Goal: Information Seeking & Learning: Find contact information

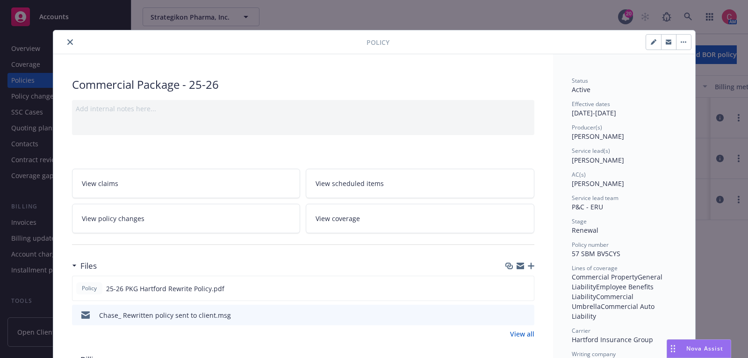
click at [71, 39] on icon "close" at bounding box center [70, 42] width 6 height 6
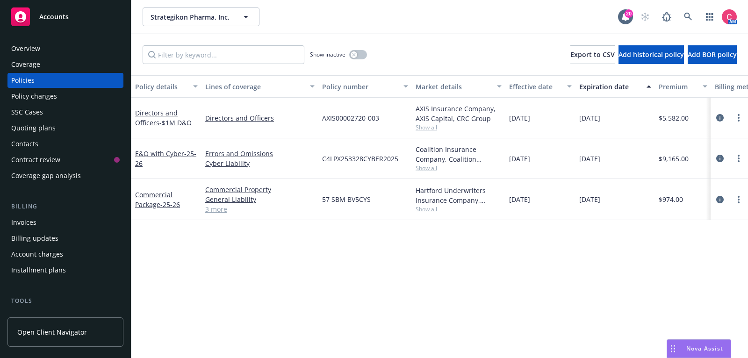
click at [66, 15] on span "Accounts" at bounding box center [53, 16] width 29 height 7
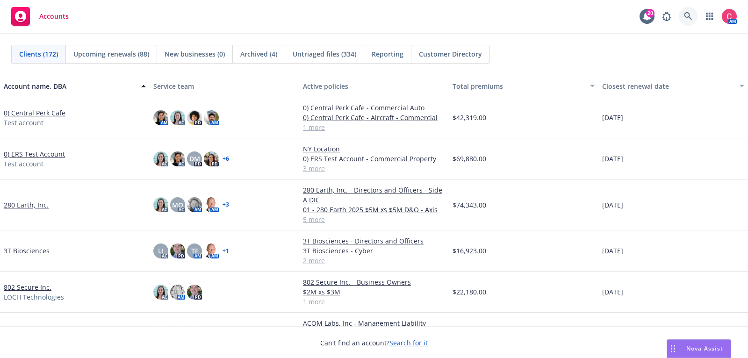
click at [685, 14] on icon at bounding box center [688, 16] width 8 height 8
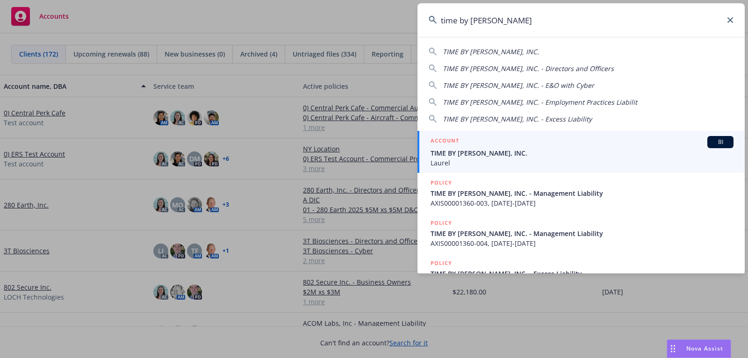
type input "time by ping"
click at [603, 144] on div "ACCOUNT BI" at bounding box center [582, 142] width 303 height 12
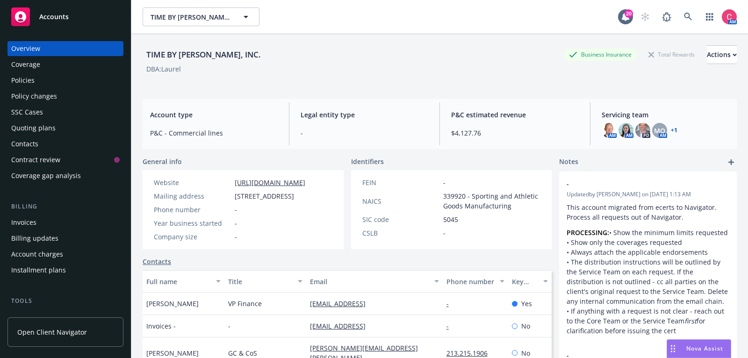
click at [75, 123] on div "Quoting plans" at bounding box center [65, 128] width 108 height 15
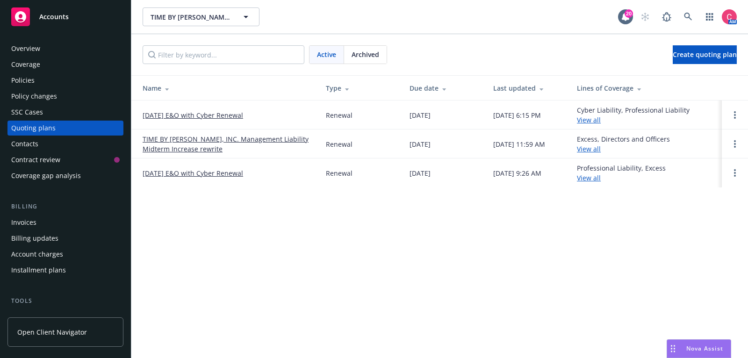
click at [231, 115] on link "11/23/25 E&O with Cyber Renewal" at bounding box center [193, 115] width 101 height 10
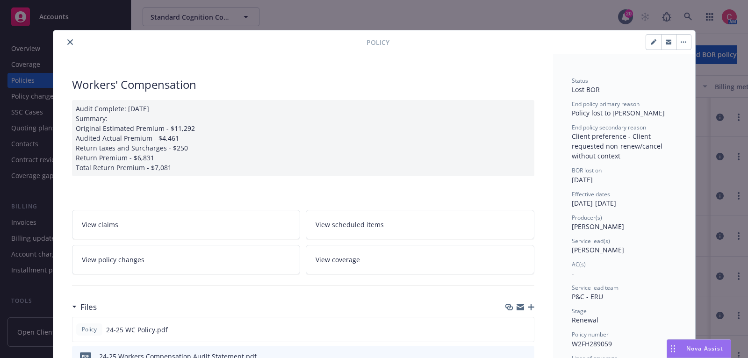
click at [69, 42] on icon "close" at bounding box center [70, 42] width 6 height 6
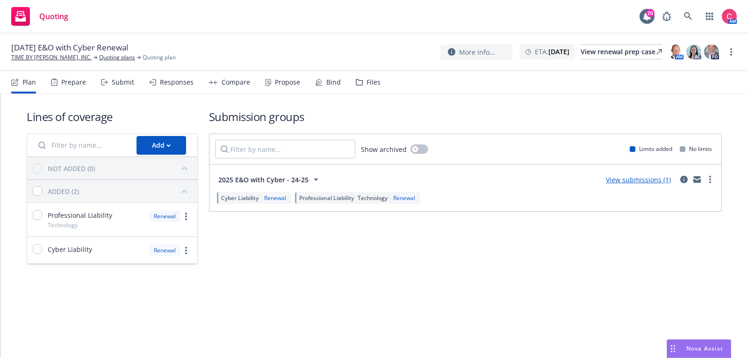
click at [372, 82] on div "Files" at bounding box center [374, 82] width 14 height 7
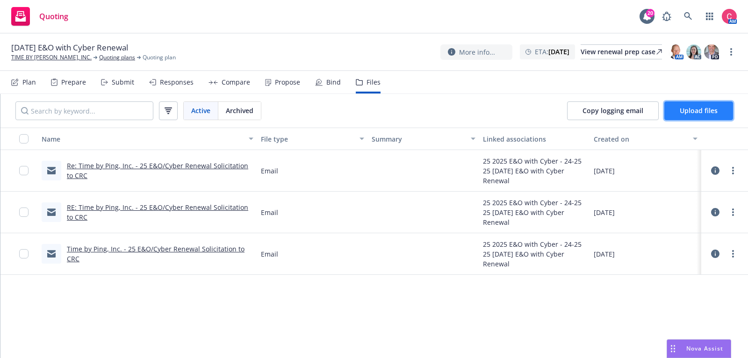
click at [694, 109] on span "Upload files" at bounding box center [699, 110] width 38 height 9
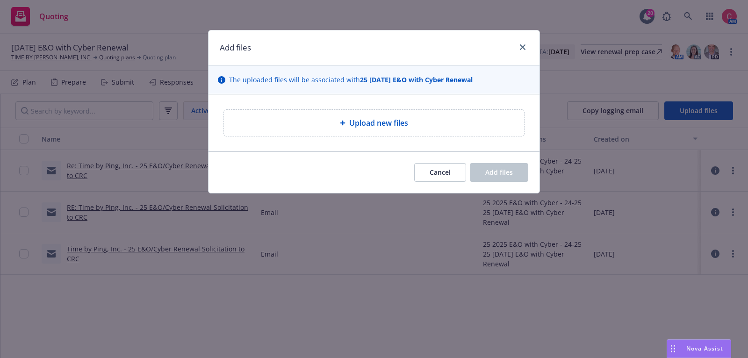
click at [368, 126] on span "Upload new files" at bounding box center [378, 122] width 59 height 11
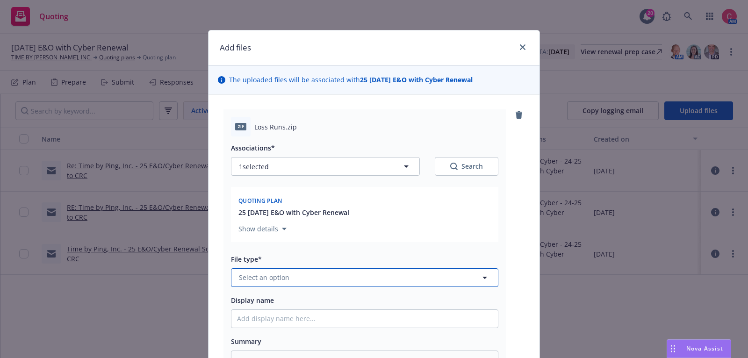
click at [344, 272] on button "Select an option" at bounding box center [364, 277] width 267 height 19
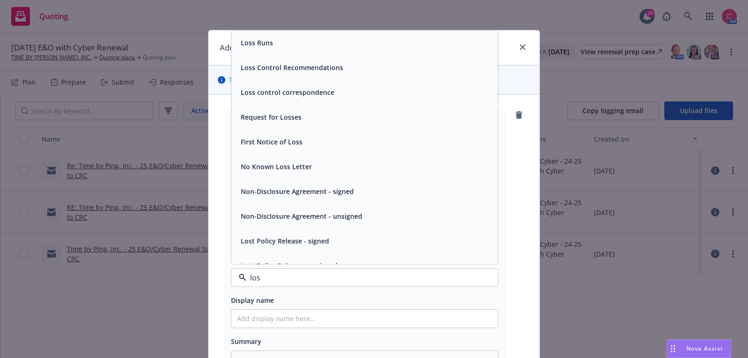
type input "loss"
click at [303, 45] on div "Loss Runs" at bounding box center [364, 43] width 255 height 14
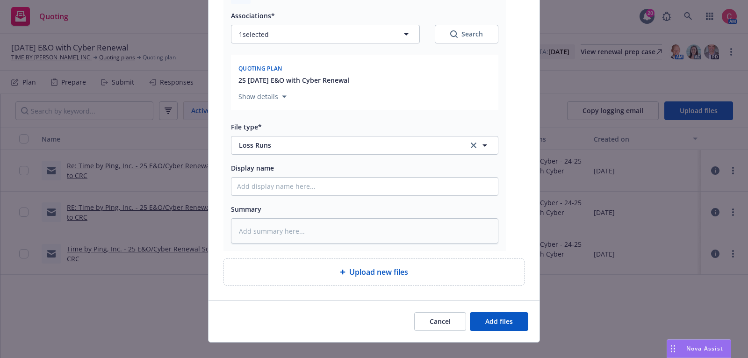
scroll to position [145, 0]
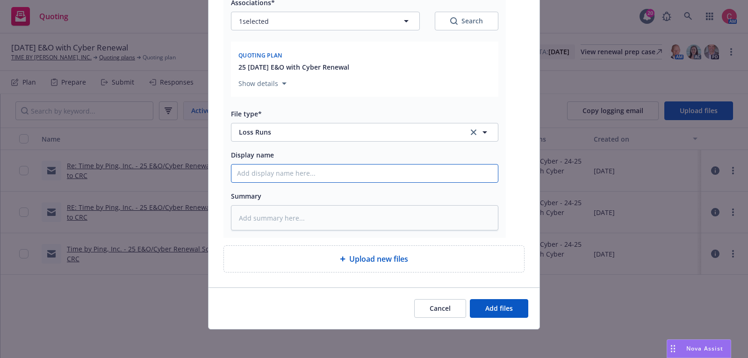
click at [329, 173] on input "Display name" at bounding box center [364, 174] width 266 height 18
type textarea "x"
type input "L"
type textarea "x"
type input "Lo"
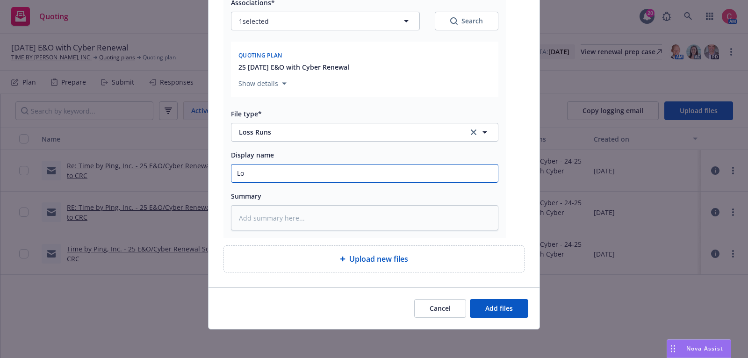
type textarea "x"
type input "Los"
type textarea "x"
type input "Loss"
type textarea "x"
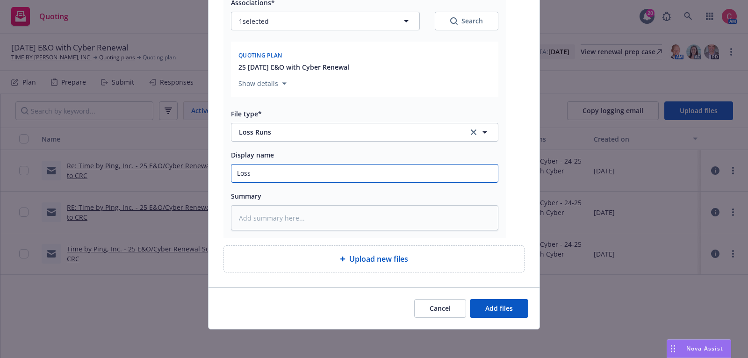
type input "Loss"
type textarea "x"
type input "Loss"
type textarea "x"
type input "Los"
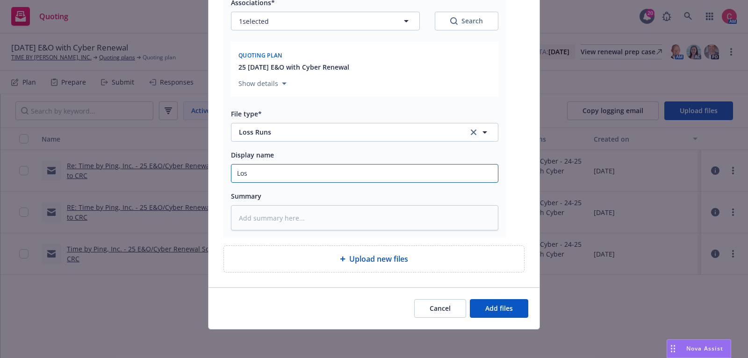
type textarea "x"
type input "Lo"
type textarea "x"
type input "L"
type textarea "x"
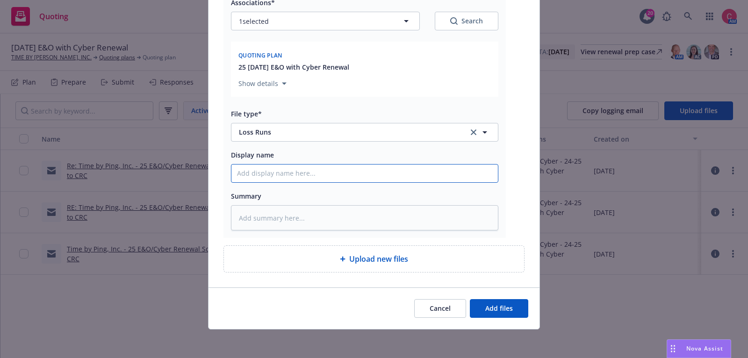
type textarea "x"
type input "T"
type textarea "x"
type input "TT"
type textarea "x"
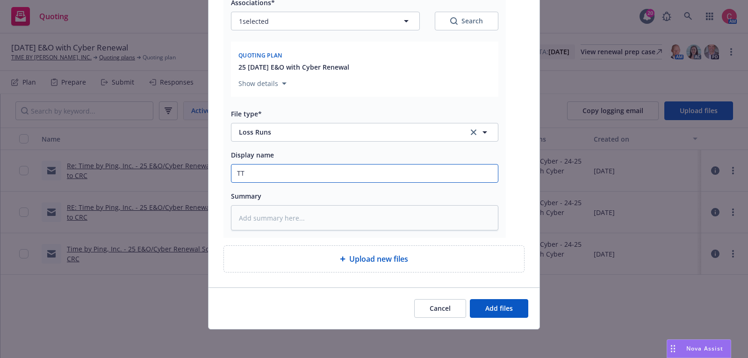
type input "T"
type textarea "x"
type input "Lo"
type textarea "x"
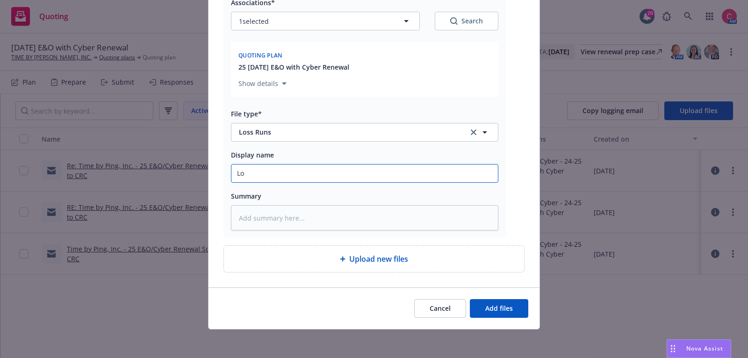
type input "Los"
type textarea "x"
type input "Loss"
type textarea "x"
type input "Loss"
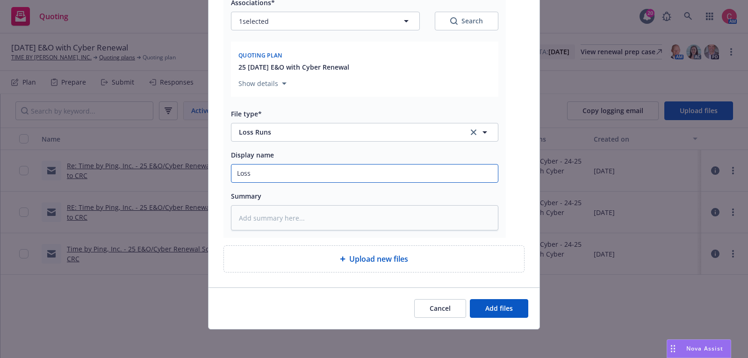
type textarea "x"
type input "Loss R"
type textarea "x"
type input "Loss Ru"
type textarea "x"
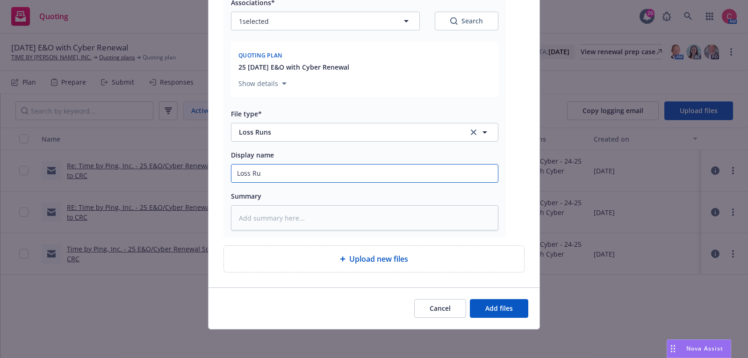
type input "Loss Run"
type textarea "x"
type input "Loss Run"
type textarea "x"
type input "Loss Run"
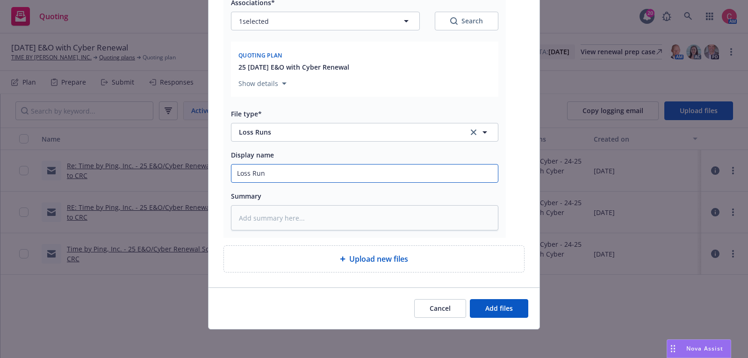
type textarea "x"
type input "Loss Runs"
type textarea "x"
type input "Loss Runs"
type textarea "x"
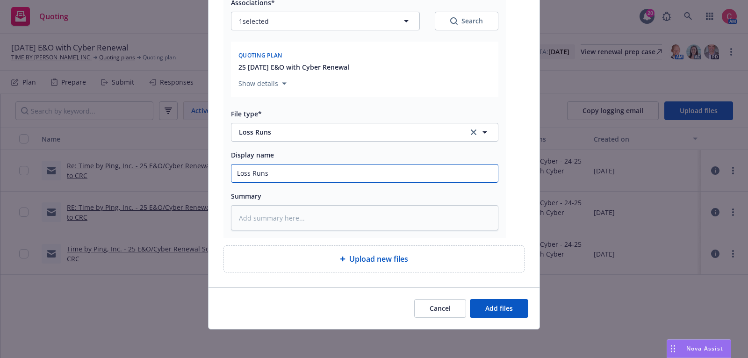
type input "Loss Runs -"
type textarea "x"
type input "Loss Runs -"
type textarea "x"
type input "Loss Runs - 2"
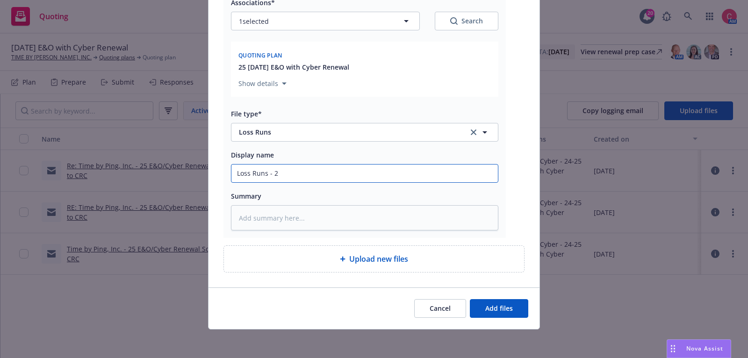
type textarea "x"
type input "Loss Runs - 20"
type textarea "x"
type input "Loss Runs - 202"
type textarea "x"
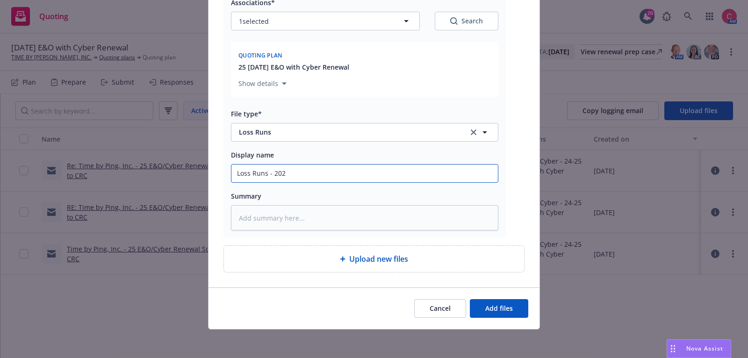
type input "Loss Runs - 2025"
type textarea "x"
type input "Loss Runs - 202"
type textarea "x"
type input "Loss Runs - 20"
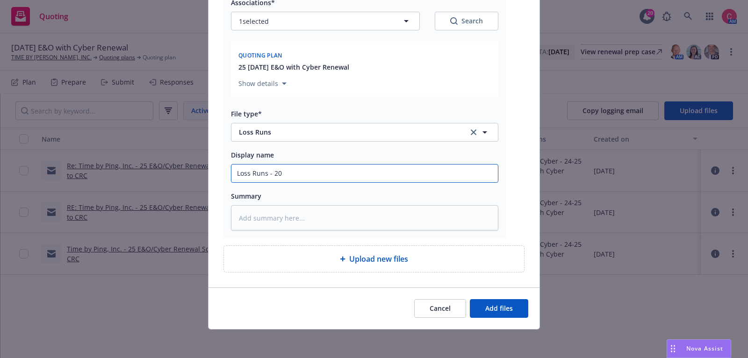
type textarea "x"
type input "Loss Runs - 2"
type textarea "x"
type input "Loss Runs -"
type textarea "x"
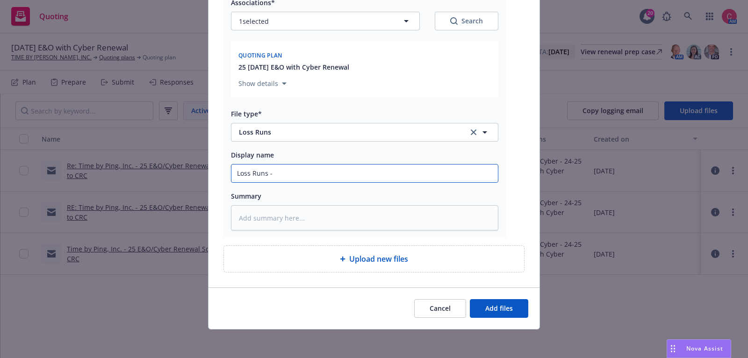
type input "Loss Runs -"
type textarea "x"
type input "Loss Runs"
type textarea "x"
type input "Loss Runs -"
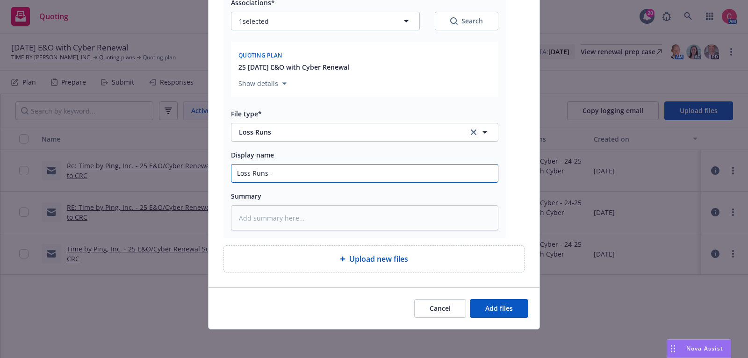
type textarea "x"
type input "Loss Runs -"
type textarea "x"
type input "Loss Runs - v"
type textarea "x"
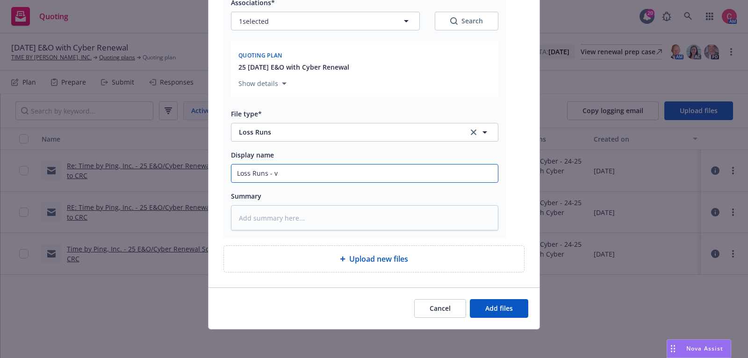
type input "Loss Runs - va"
type textarea "x"
type input "Loss Runs - val"
type textarea "x"
type input "Loss Runs - valu"
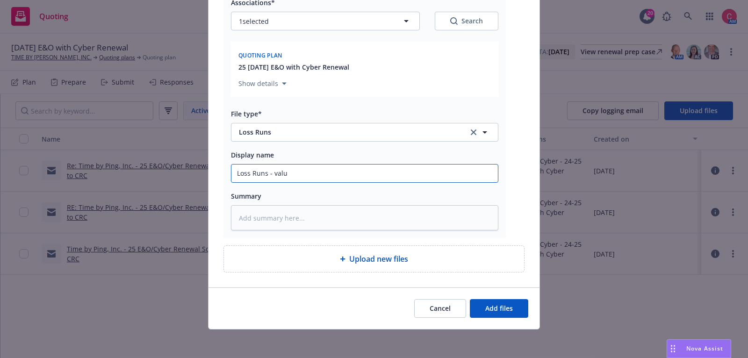
type textarea "x"
type input "Loss Runs - valua"
type textarea "x"
type input "Loss Runs - valuat"
type textarea "x"
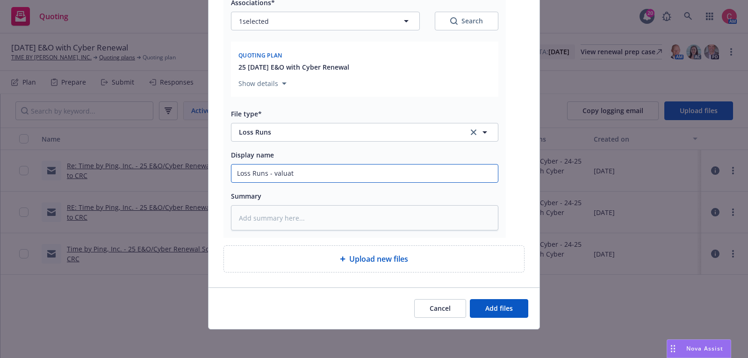
type input "Loss Runs - valuati"
type textarea "x"
type input "Loss Runs - valuatio"
type textarea "x"
type input "Loss Runs - valuation"
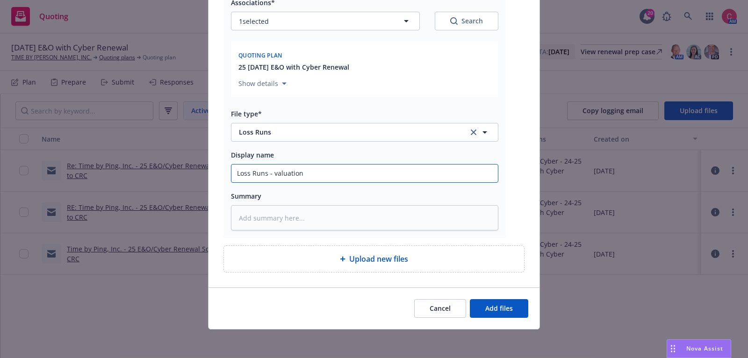
type textarea "x"
type input "Loss Runs - valuation"
type textarea "x"
type input "Loss Runs - valuation da"
type textarea "x"
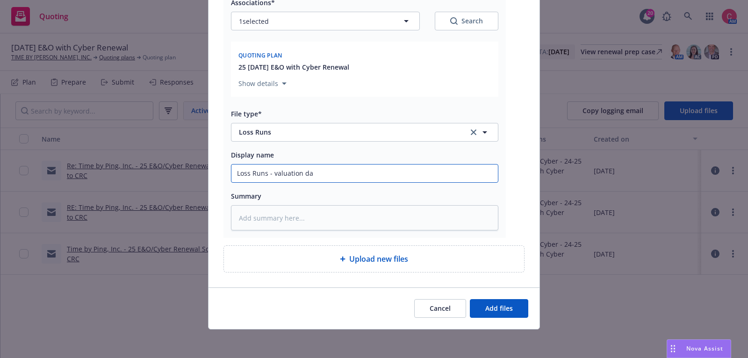
type input "Loss Runs - valuation dat"
type textarea "x"
type input "Loss Runs - valuation date"
type textarea "x"
type input "Loss Runs - valuation date"
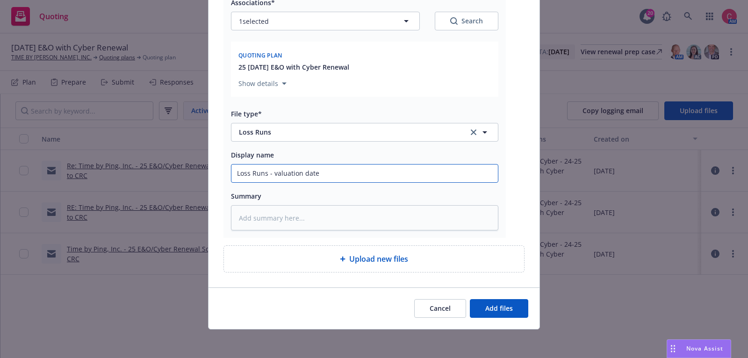
type textarea "x"
type input "Loss Runs - valuation date 2"
type textarea "x"
type input "Loss Runs - valuation date 202"
type textarea "x"
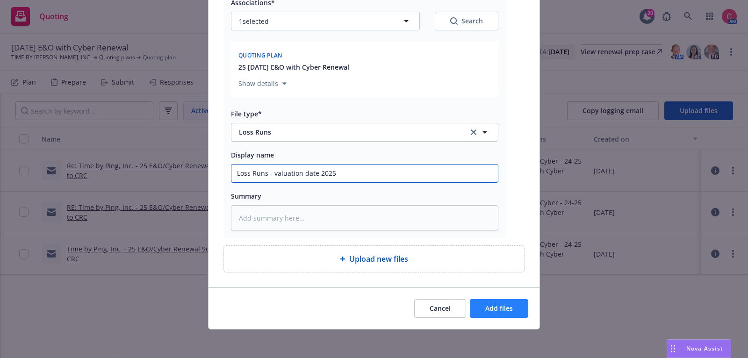
type input "Loss Runs - valuation date 2025"
click at [489, 313] on button "Add files" at bounding box center [499, 308] width 58 height 19
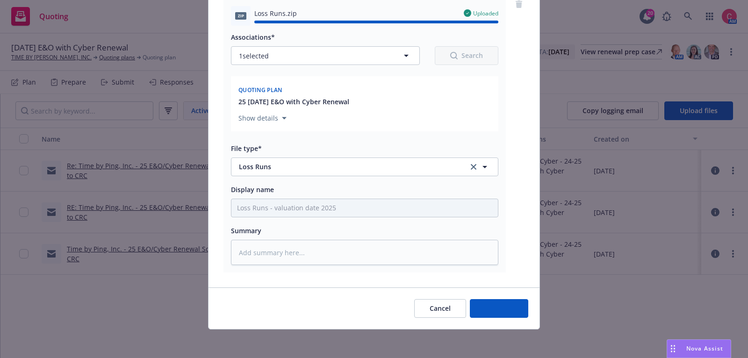
type textarea "x"
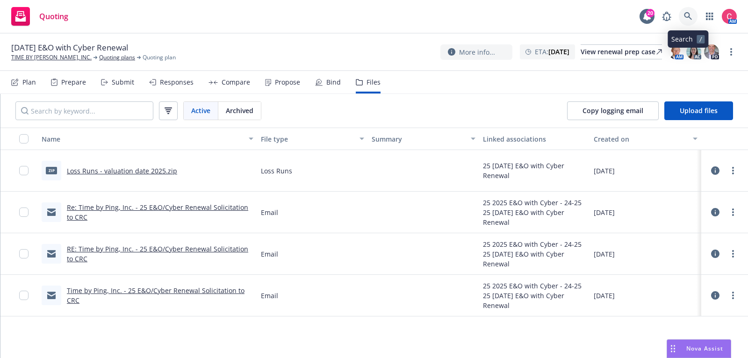
click at [680, 22] on link at bounding box center [688, 16] width 19 height 19
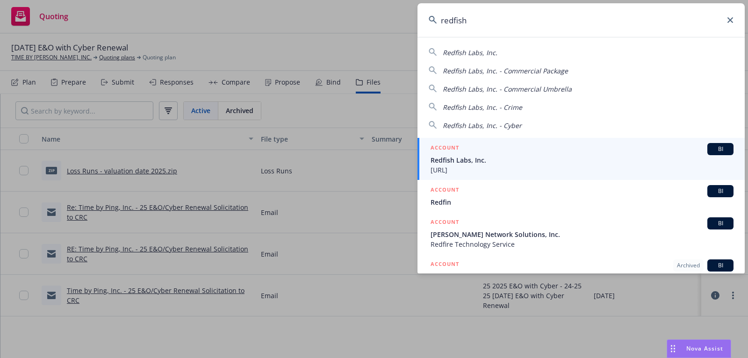
type input "redfish"
click at [618, 157] on span "Redfish Labs, Inc." at bounding box center [582, 160] width 303 height 10
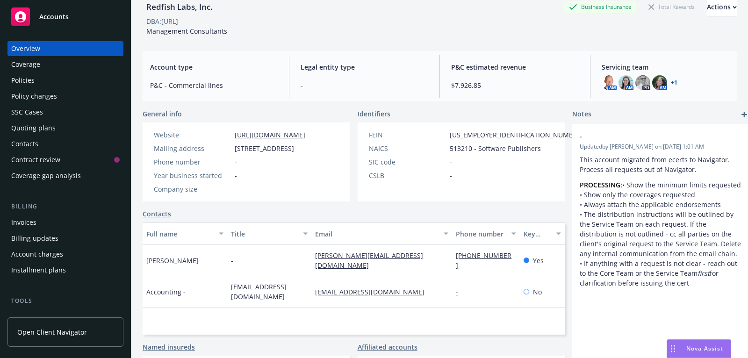
scroll to position [49, 0]
click at [44, 84] on div "Policies" at bounding box center [65, 80] width 108 height 15
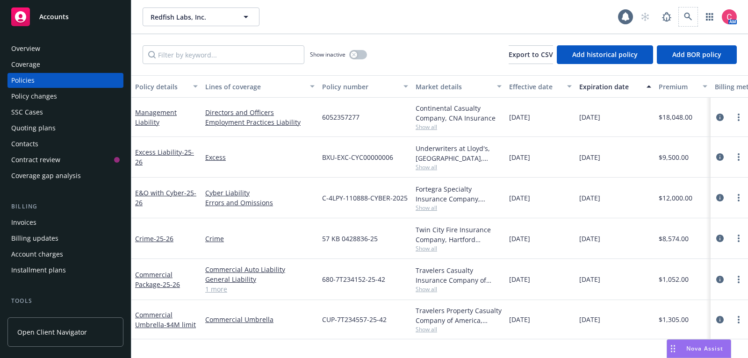
click at [683, 7] on span at bounding box center [688, 16] width 19 height 19
click at [688, 21] on icon at bounding box center [688, 17] width 8 height 8
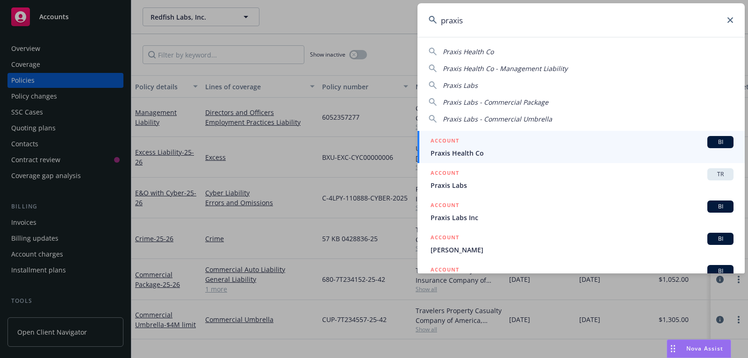
type input "praxis"
click at [621, 143] on div "ACCOUNT BI" at bounding box center [582, 142] width 303 height 12
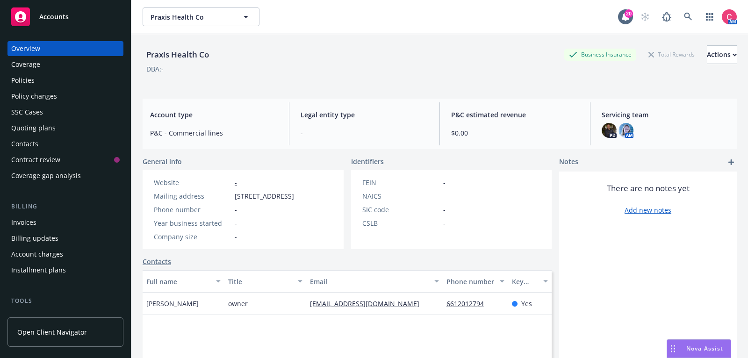
click at [35, 78] on div "Policies" at bounding box center [65, 80] width 108 height 15
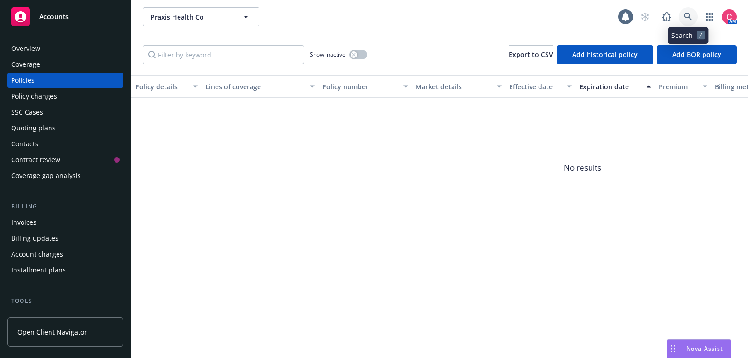
click at [687, 13] on icon at bounding box center [688, 17] width 8 height 8
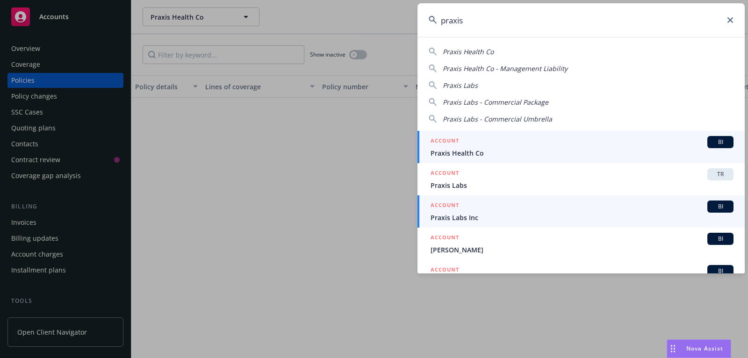
type input "praxis"
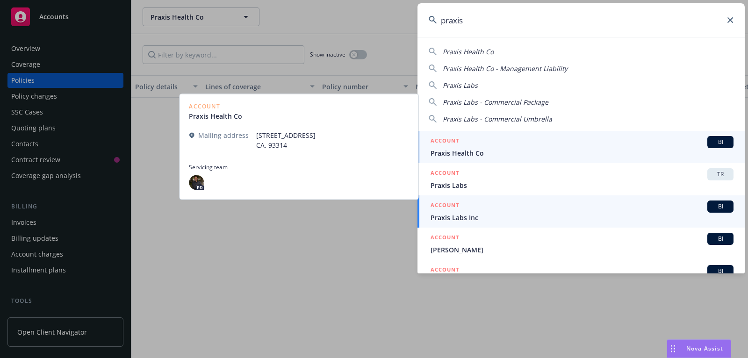
click at [564, 213] on span "Praxis Labs Inc" at bounding box center [582, 218] width 303 height 10
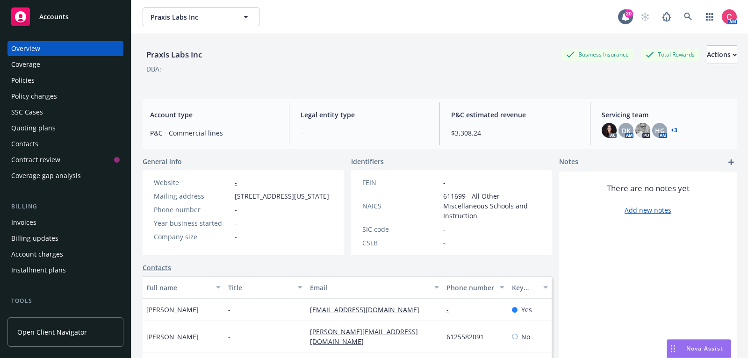
click at [58, 73] on div "Policies" at bounding box center [65, 80] width 108 height 15
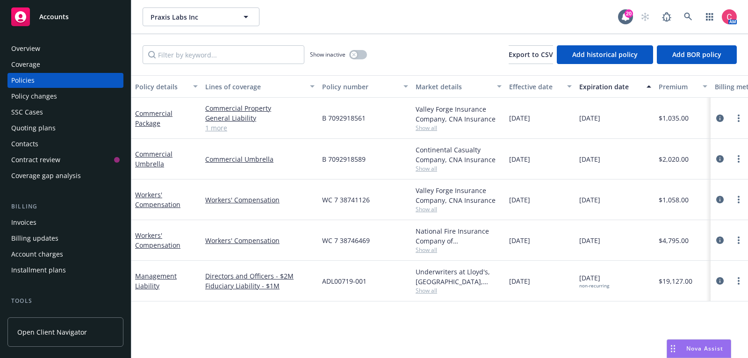
click at [65, 50] on div "Overview" at bounding box center [65, 48] width 108 height 15
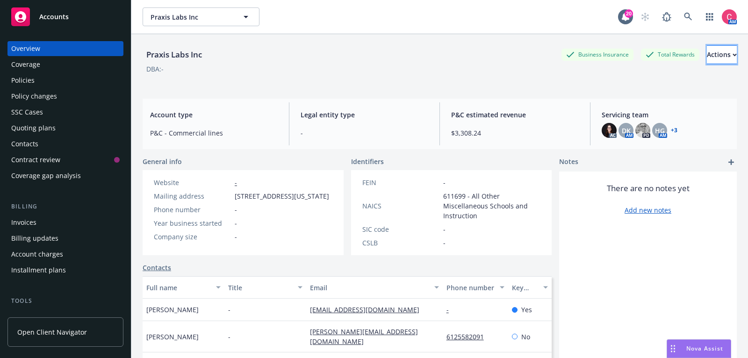
click at [733, 54] on icon "button" at bounding box center [735, 54] width 4 height 3
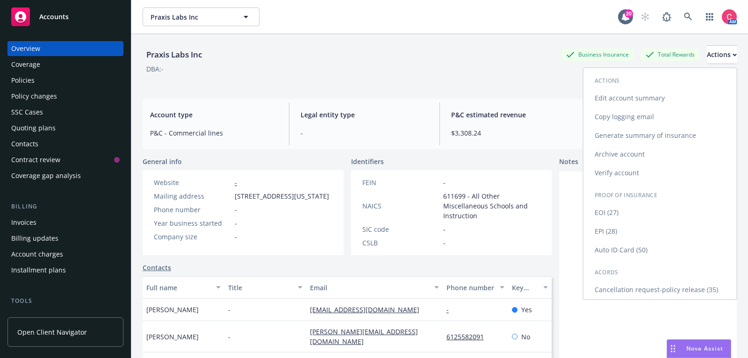
click at [632, 285] on link "Cancellation request-policy release (35)" at bounding box center [659, 289] width 153 height 19
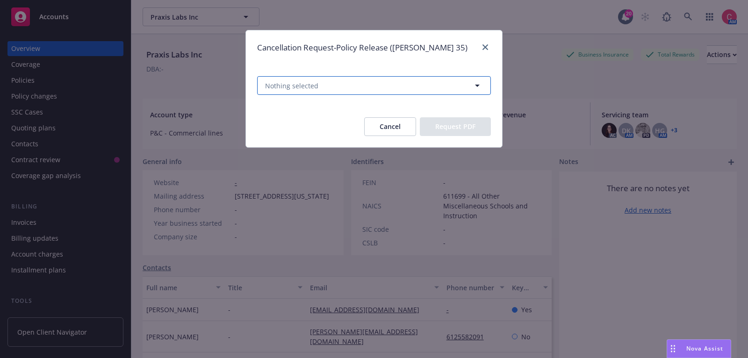
click at [378, 82] on button "Nothing selected" at bounding box center [374, 85] width 234 height 19
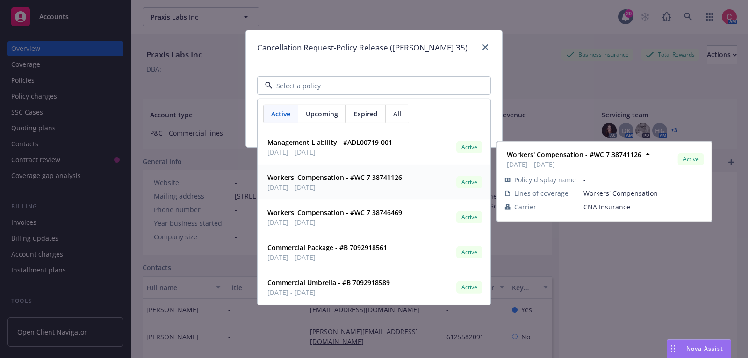
click at [360, 178] on strong "Workers' Compensation - #WC 7 38741126" at bounding box center [334, 177] width 135 height 9
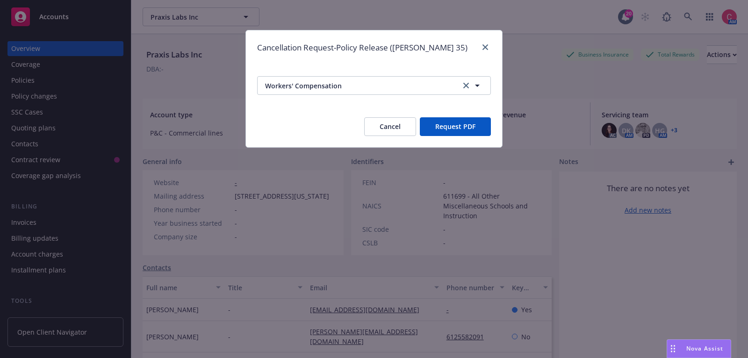
click at [447, 133] on button "Request PDF" at bounding box center [455, 126] width 71 height 19
click at [485, 45] on icon "close" at bounding box center [485, 47] width 6 height 6
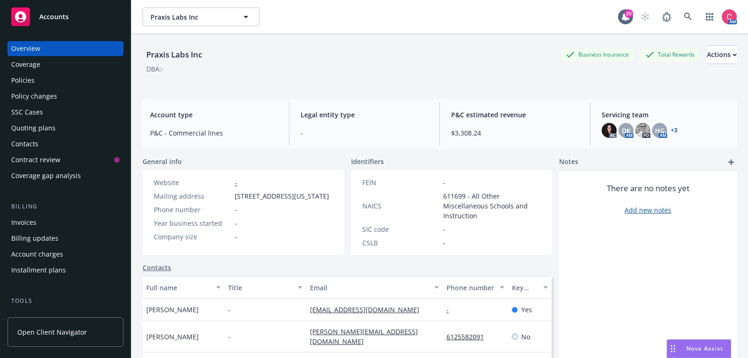
click at [57, 77] on div "Policies" at bounding box center [65, 80] width 108 height 15
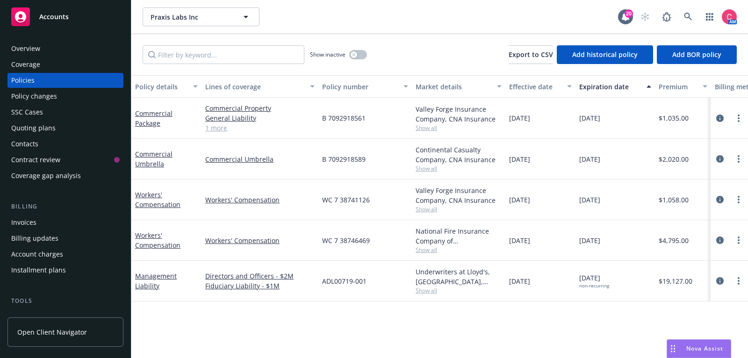
click at [423, 211] on span "Show all" at bounding box center [459, 209] width 86 height 8
click at [406, 345] on div "Policy details Lines of coverage Policy number Market details Effective date Ex…" at bounding box center [439, 216] width 617 height 283
click at [432, 247] on span "Show all" at bounding box center [459, 250] width 86 height 8
click at [416, 330] on div "Policy details Lines of coverage Policy number Market details Effective date Ex…" at bounding box center [439, 216] width 617 height 283
drag, startPoint x: 335, startPoint y: 201, endPoint x: 367, endPoint y: 202, distance: 32.7
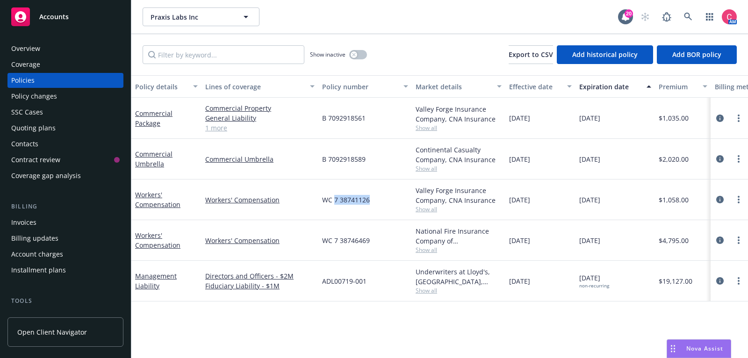
click at [367, 202] on span "WC 7 38741126" at bounding box center [346, 200] width 48 height 10
copy span "7 38741126"
click at [66, 51] on div "Overview" at bounding box center [65, 48] width 108 height 15
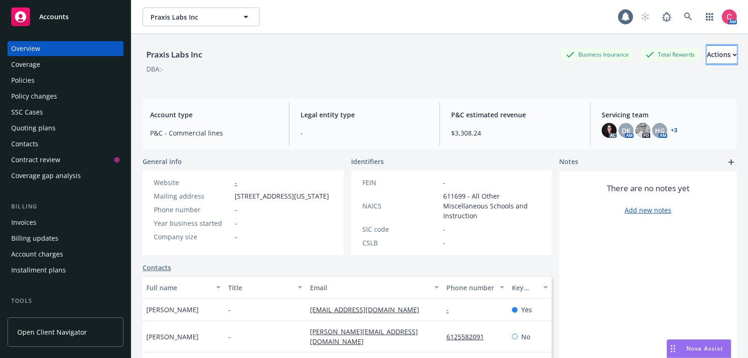
click at [725, 52] on button "Actions" at bounding box center [722, 54] width 30 height 19
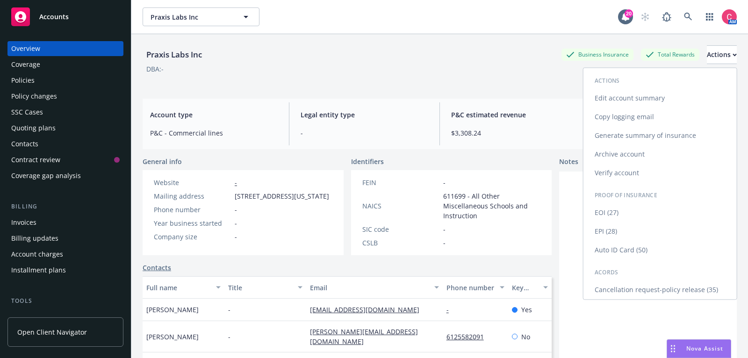
click at [631, 291] on link "Cancellation request-policy release (35)" at bounding box center [659, 289] width 153 height 19
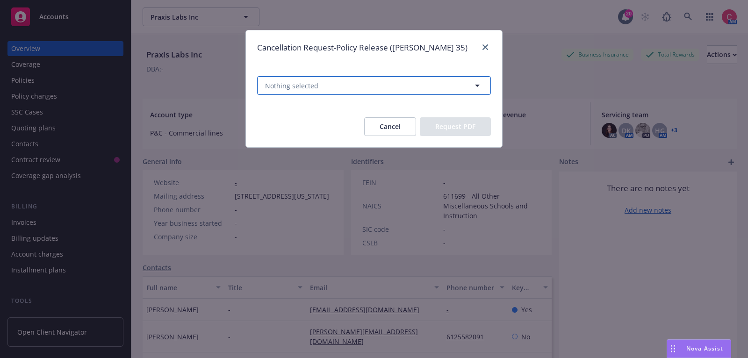
click at [354, 78] on button "Nothing selected" at bounding box center [374, 85] width 234 height 19
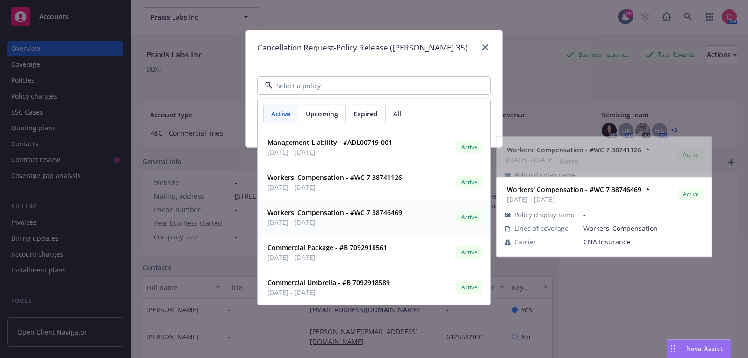
click at [309, 211] on strong "Workers' Compensation - #WC 7 38746469" at bounding box center [334, 212] width 135 height 9
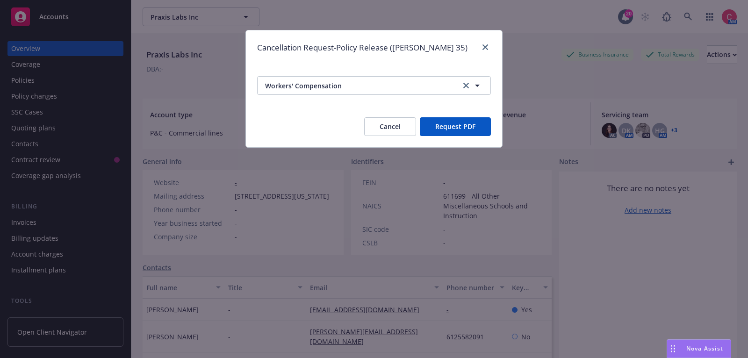
click at [469, 129] on button "Request PDF" at bounding box center [455, 126] width 71 height 19
click at [483, 47] on icon "close" at bounding box center [485, 47] width 6 height 6
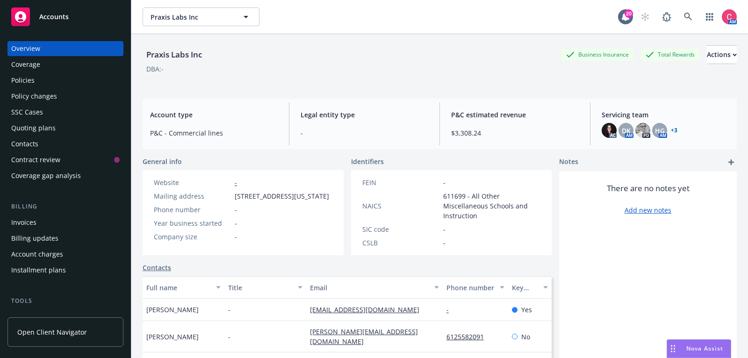
click at [94, 83] on div "Policies" at bounding box center [65, 80] width 108 height 15
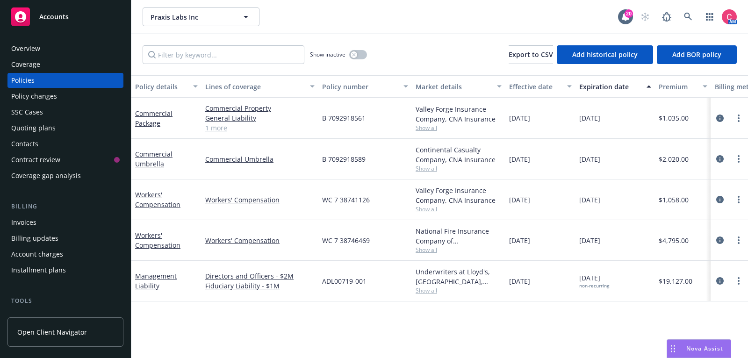
click at [342, 241] on span "WC 7 38746469" at bounding box center [346, 241] width 48 height 10
copy span "38746469"
click at [69, 49] on div "Overview" at bounding box center [65, 48] width 108 height 15
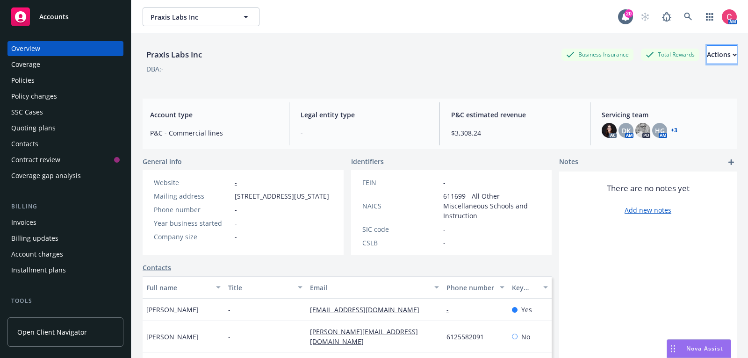
click at [712, 50] on div "Actions" at bounding box center [722, 55] width 30 height 18
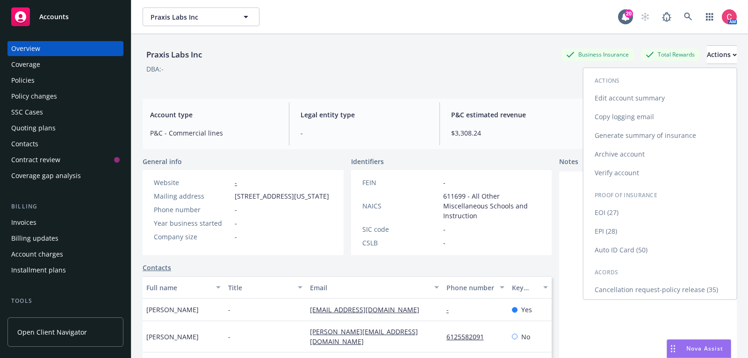
click at [638, 288] on link "Cancellation request-policy release (35)" at bounding box center [659, 289] width 153 height 19
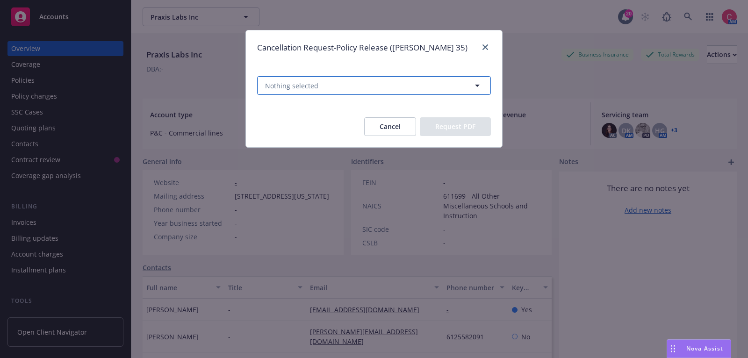
click at [378, 86] on button "Nothing selected" at bounding box center [374, 85] width 234 height 19
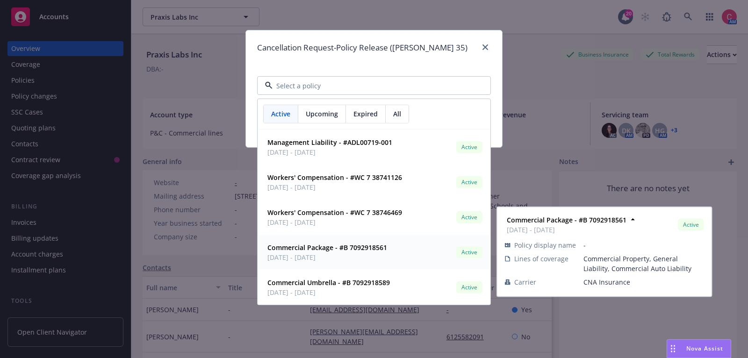
click at [366, 253] on span "[DATE] - [DATE]" at bounding box center [327, 257] width 120 height 10
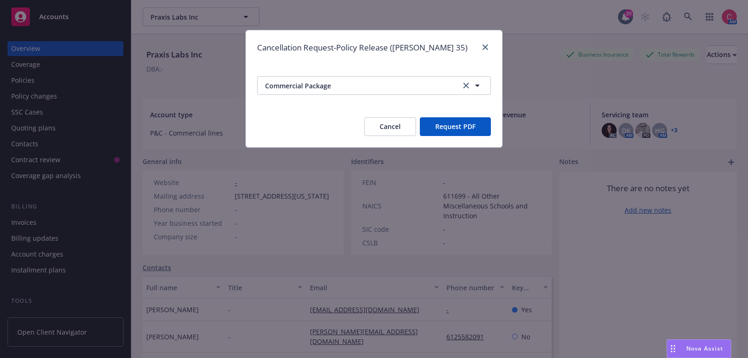
click at [480, 127] on button "Request PDF" at bounding box center [455, 126] width 71 height 19
click at [441, 93] on button "Commercial Package" at bounding box center [374, 85] width 234 height 19
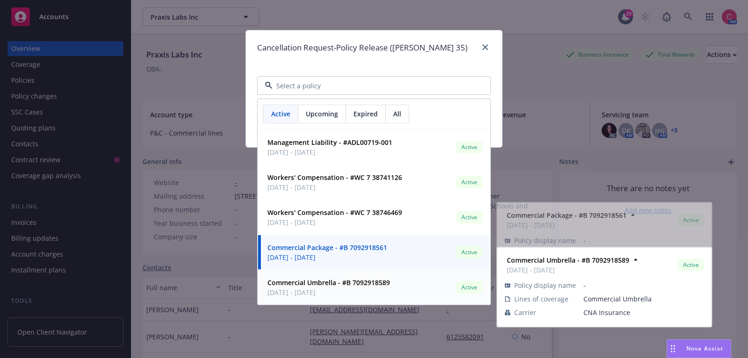
click at [290, 289] on span "[DATE] - [DATE]" at bounding box center [328, 293] width 122 height 10
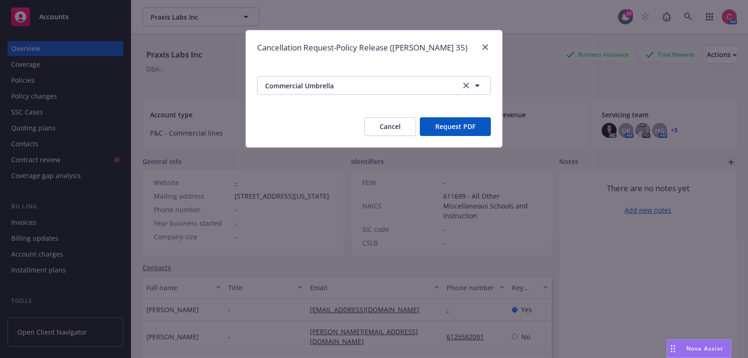
click at [429, 128] on button "Request PDF" at bounding box center [455, 126] width 71 height 19
click at [483, 46] on icon "close" at bounding box center [485, 47] width 6 height 6
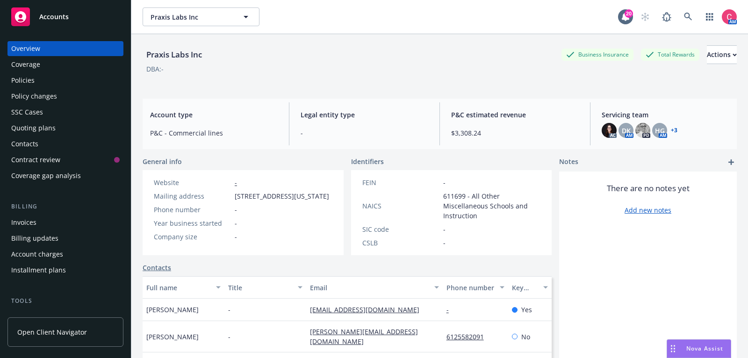
click at [77, 77] on div "Policies" at bounding box center [65, 80] width 108 height 15
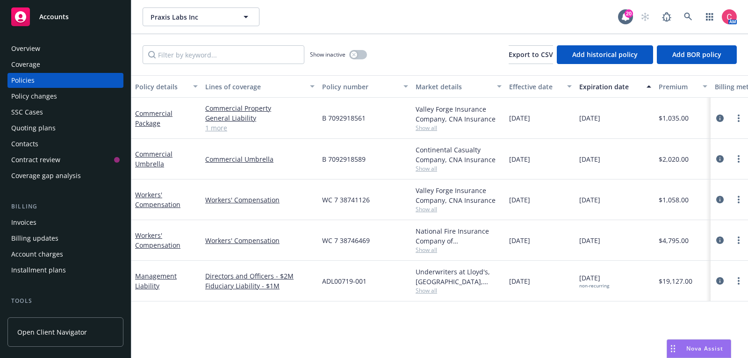
click at [78, 50] on div "Overview" at bounding box center [65, 48] width 108 height 15
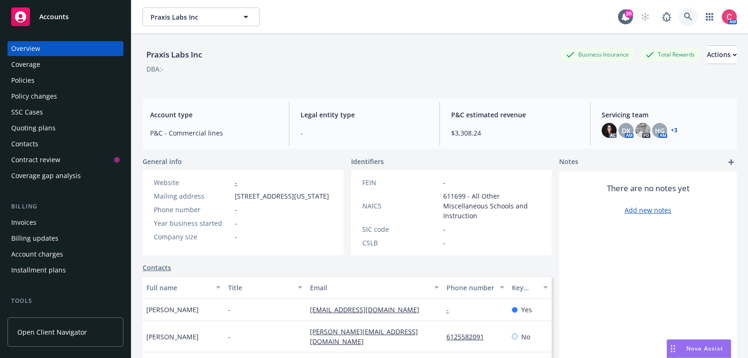
click at [690, 14] on icon at bounding box center [688, 17] width 8 height 8
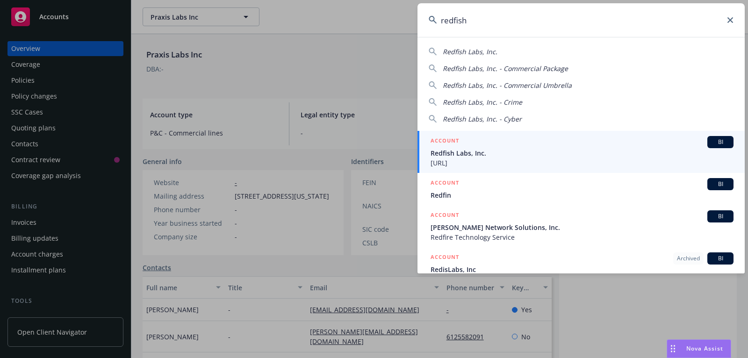
type input "redfish"
click at [546, 153] on span "Redfish Labs, Inc." at bounding box center [582, 153] width 303 height 10
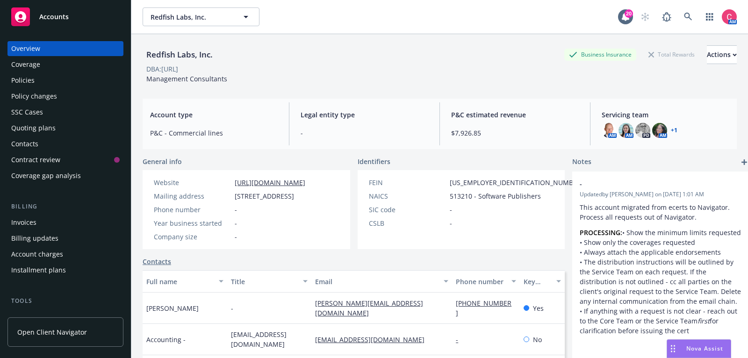
scroll to position [140, 0]
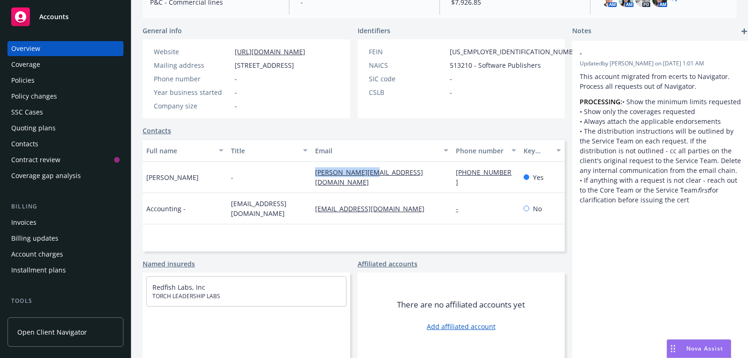
drag, startPoint x: 387, startPoint y: 173, endPoint x: 306, endPoint y: 173, distance: 80.9
click at [311, 173] on div "[PERSON_NAME][EMAIL_ADDRESS][DOMAIN_NAME]" at bounding box center [381, 177] width 141 height 31
copy link "[PERSON_NAME][EMAIL_ADDRESS][DOMAIN_NAME]"
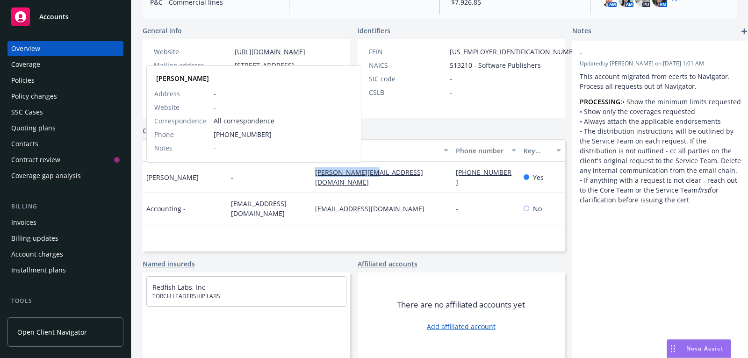
drag, startPoint x: 195, startPoint y: 174, endPoint x: 146, endPoint y: 173, distance: 49.1
click at [146, 173] on div "[PERSON_NAME] [PERSON_NAME] Address - Website - Correspondence All corresponden…" at bounding box center [185, 177] width 85 height 31
copy span "[PERSON_NAME]"
